Goal: Find specific page/section: Find specific page/section

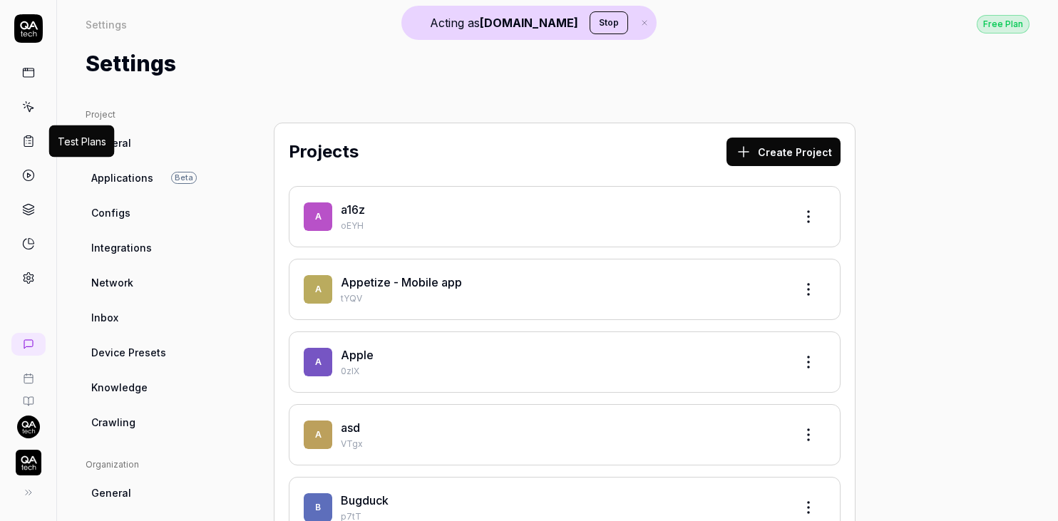
click at [29, 137] on icon at bounding box center [28, 141] width 13 height 13
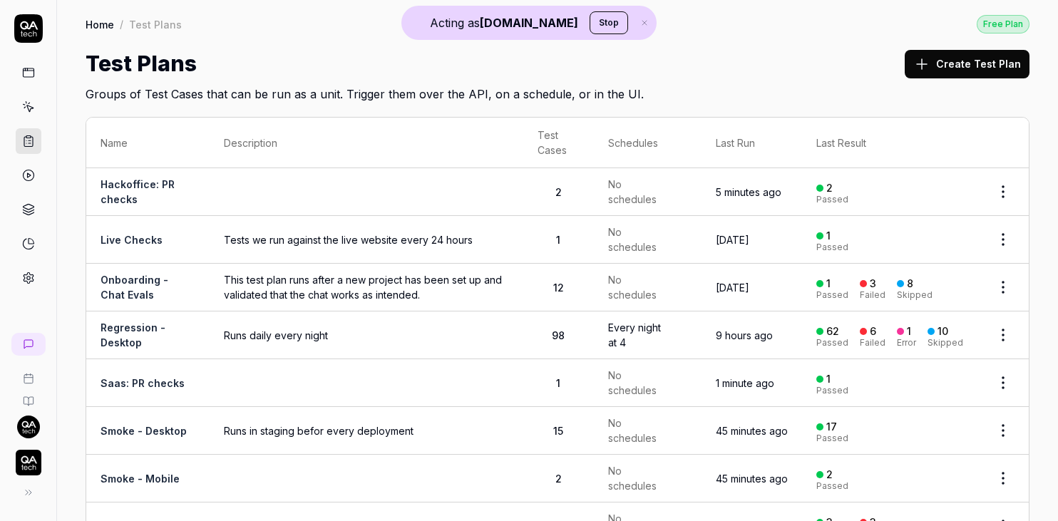
scroll to position [53, 0]
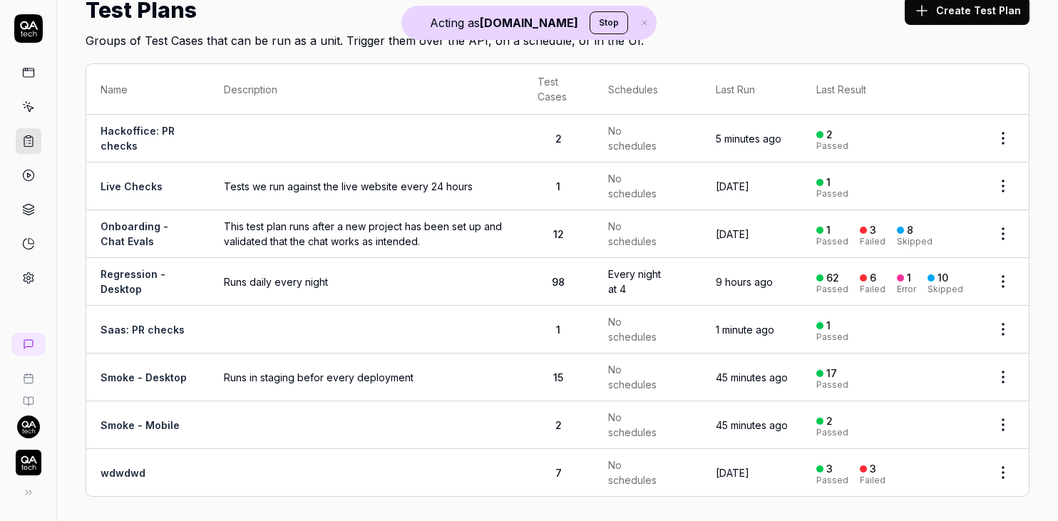
click at [118, 279] on td "Regression - Desktop" at bounding box center [147, 282] width 123 height 48
click at [125, 272] on link "Regression - Desktop" at bounding box center [132, 281] width 65 height 27
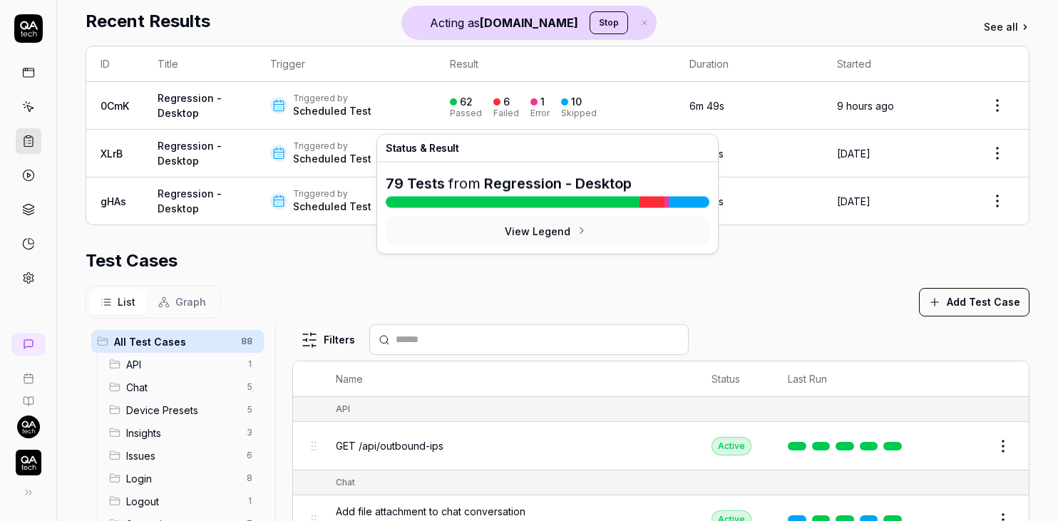
scroll to position [465, 0]
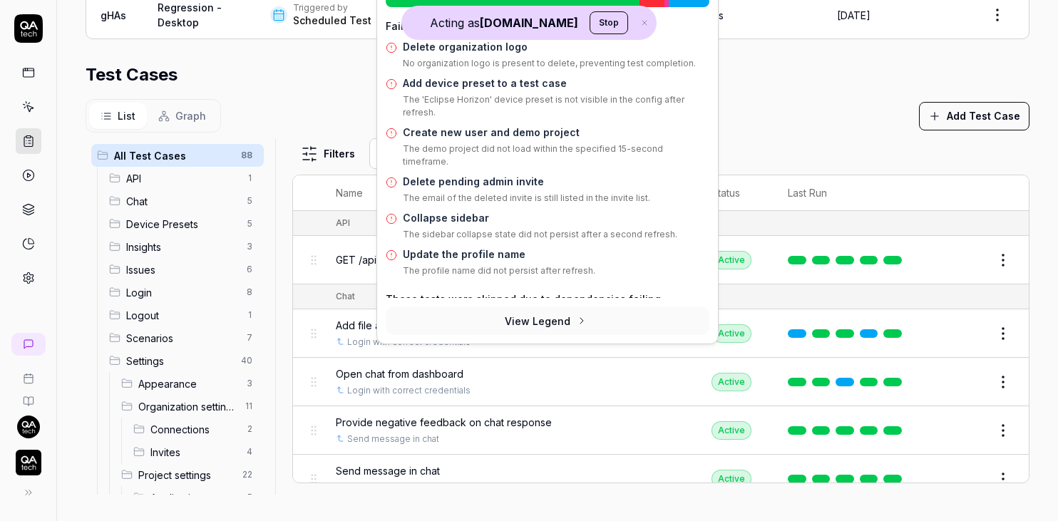
click at [294, 96] on section "Test Cases List Graph Add Test Case All Test Cases 88 API 1 Chat 5 Device Prese…" at bounding box center [558, 278] width 944 height 433
